Goal: Transaction & Acquisition: Book appointment/travel/reservation

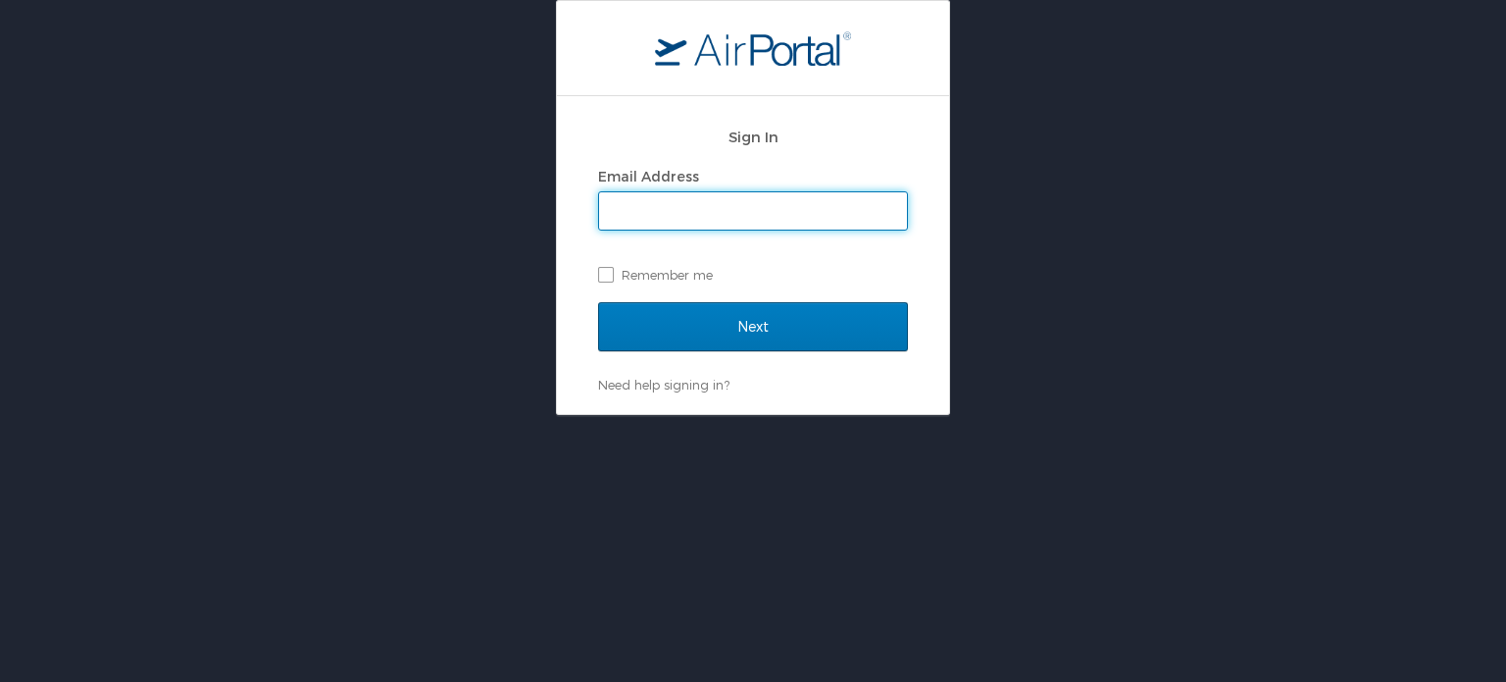
click at [665, 207] on input "Email Address" at bounding box center [753, 210] width 308 height 37
type input "kristy.guidry@la.gov"
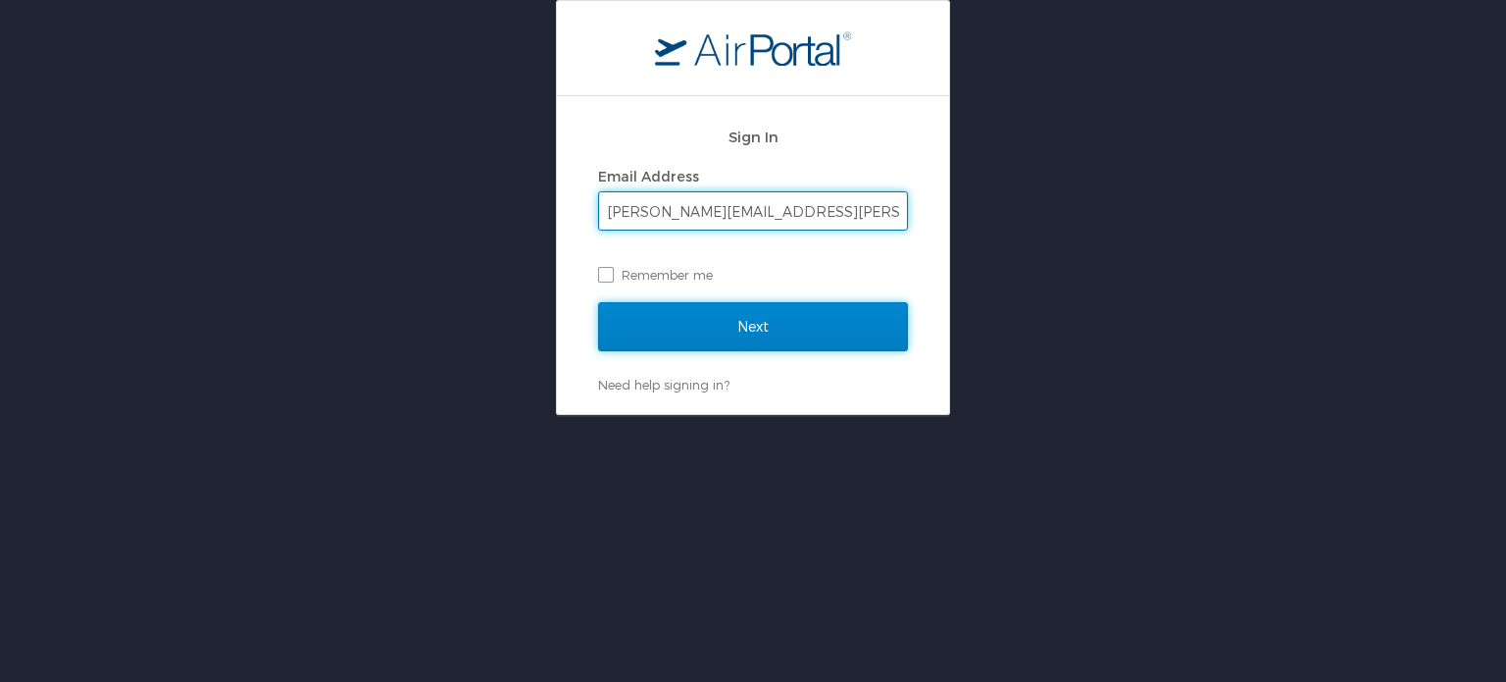
click at [696, 320] on input "Next" at bounding box center [753, 326] width 310 height 49
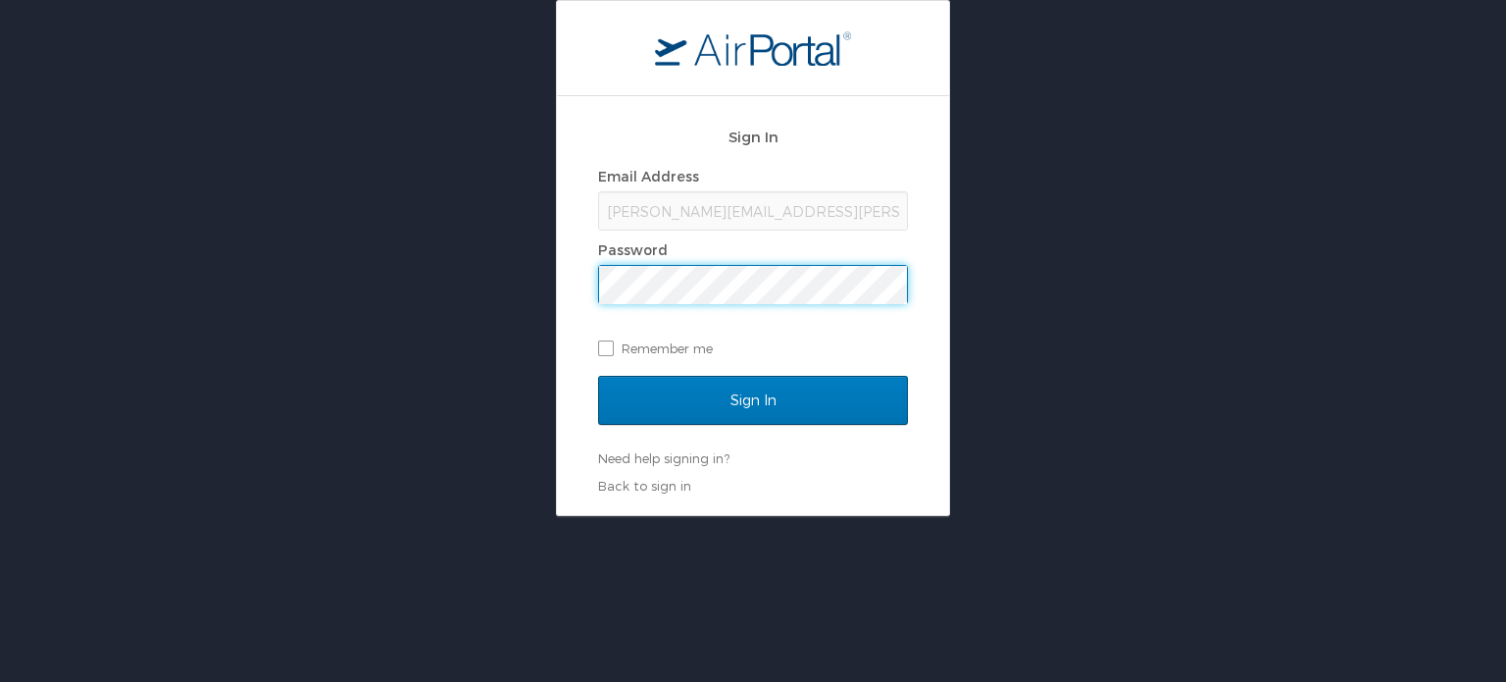
click at [598, 376] on input "Sign In" at bounding box center [753, 400] width 310 height 49
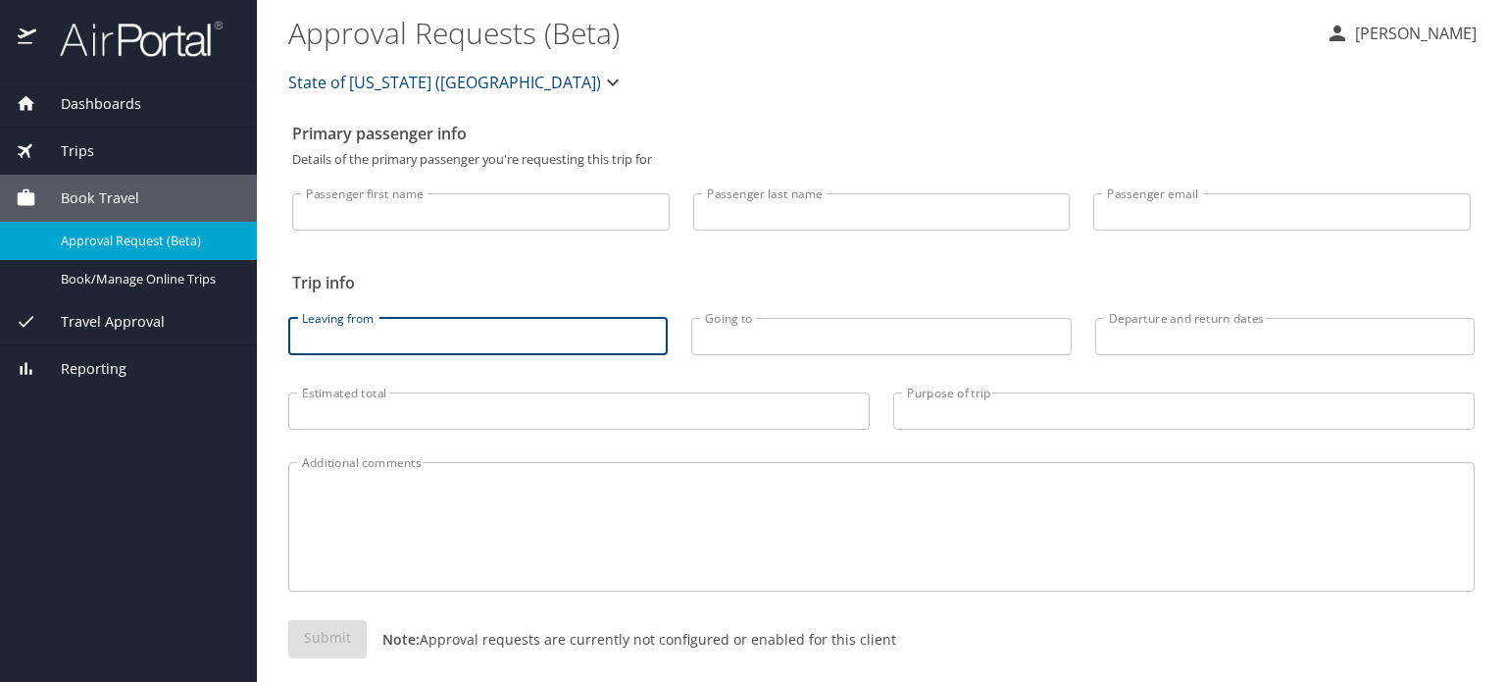
click at [439, 355] on input "Leaving from" at bounding box center [478, 336] width 380 height 37
type input "Baton Rouge, LA"
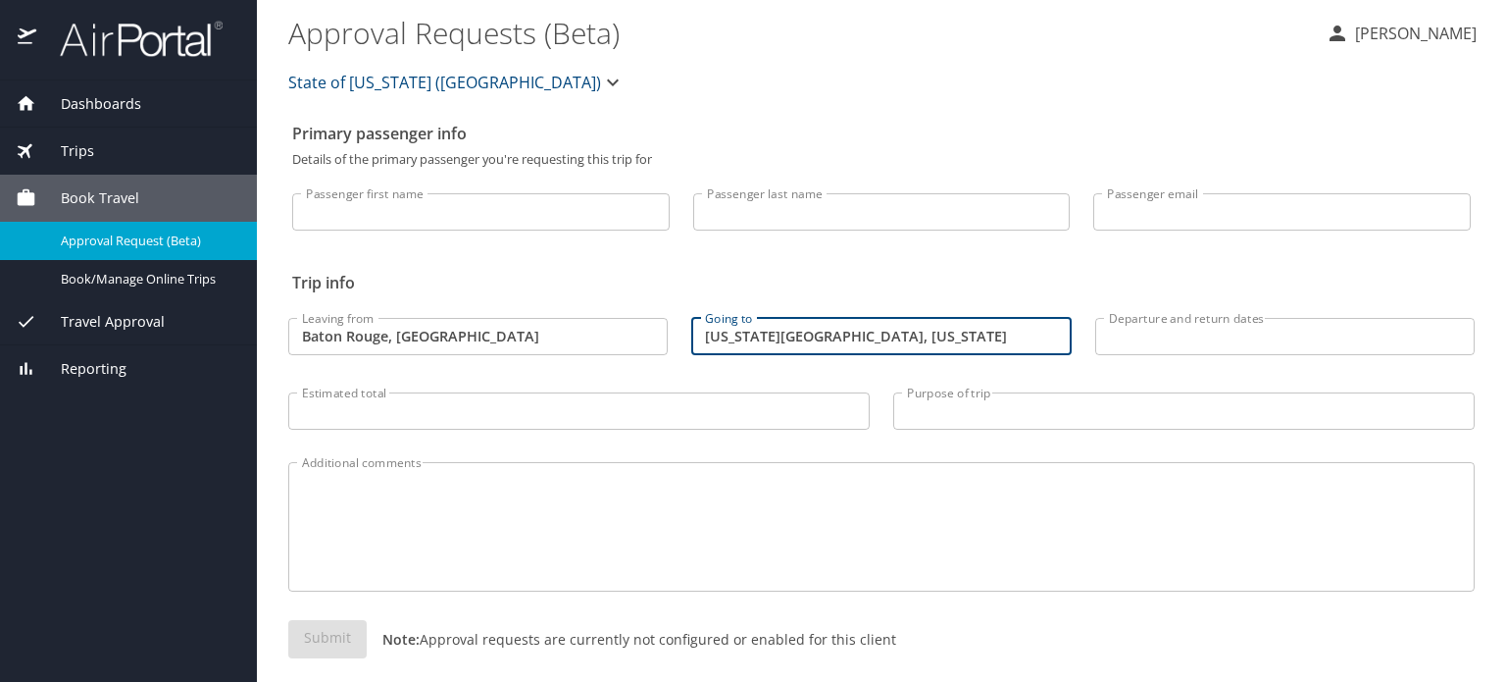
type input "Kansas City, Missouri"
click at [490, 229] on input "Passenger first name" at bounding box center [481, 211] width 378 height 37
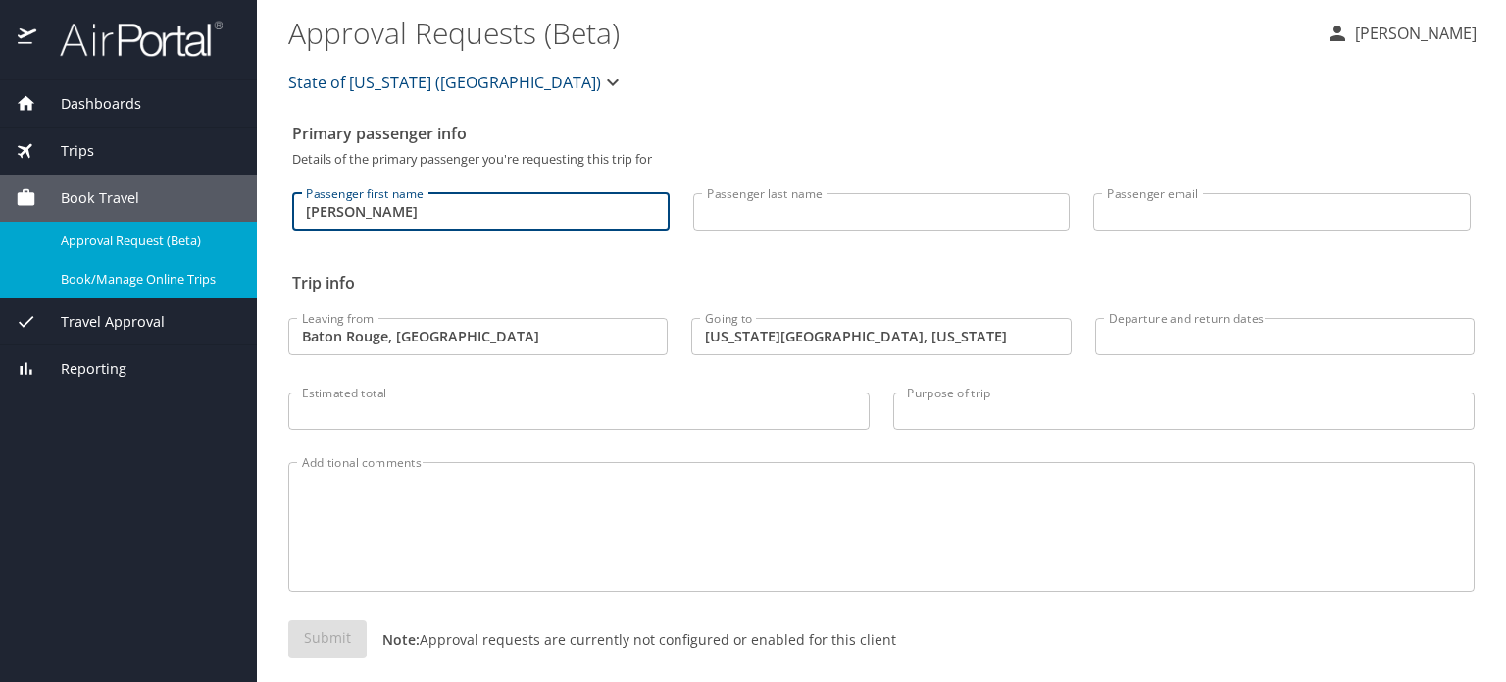
type input "Kristy"
click at [155, 288] on span "Book/Manage Online Trips" at bounding box center [147, 279] width 173 height 19
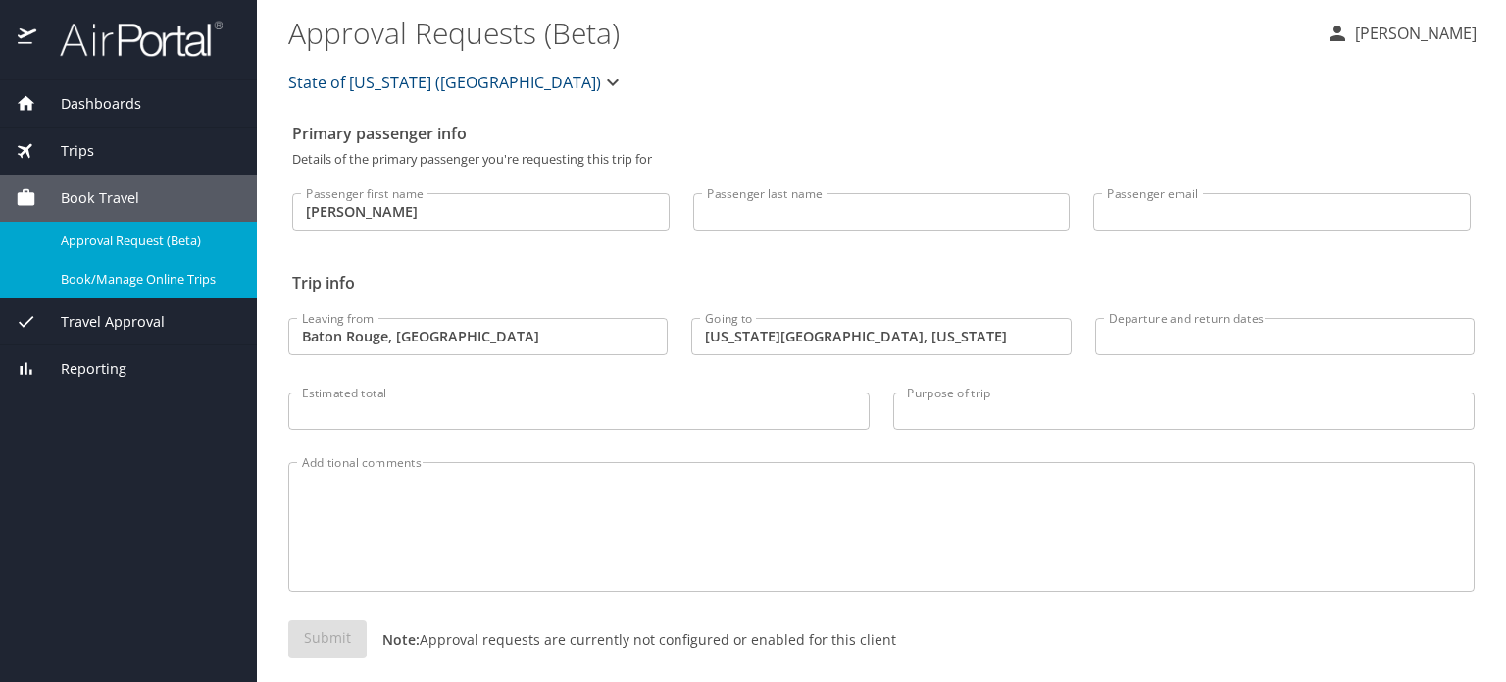
click at [545, 263] on div "Passenger first name Kristy Passenger first name Passenger last name Passenger …" at bounding box center [881, 214] width 1179 height 97
click at [134, 288] on span "Book/Manage Online Trips" at bounding box center [147, 279] width 173 height 19
